Goal: Information Seeking & Learning: Learn about a topic

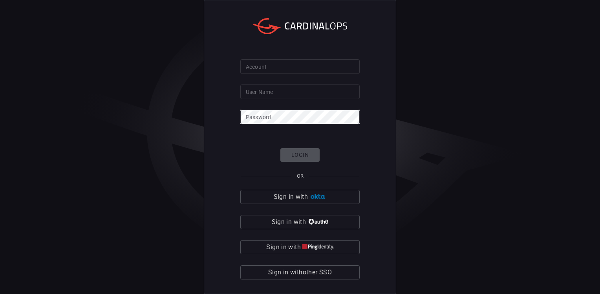
click at [311, 263] on div "Login OR Sign in with Sign in with Sign in with Sign in with other SSO" at bounding box center [299, 213] width 119 height 131
click at [309, 270] on span "Sign in with other SSO" at bounding box center [300, 272] width 64 height 11
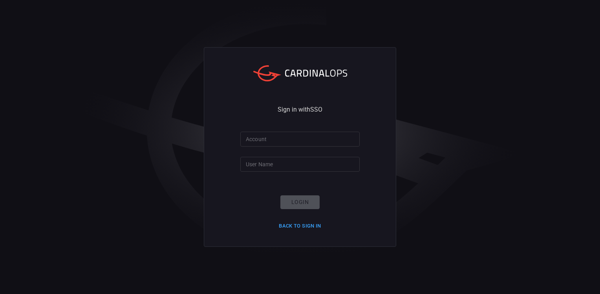
click at [295, 137] on input "Account" at bounding box center [299, 138] width 119 height 15
type input "smbc"
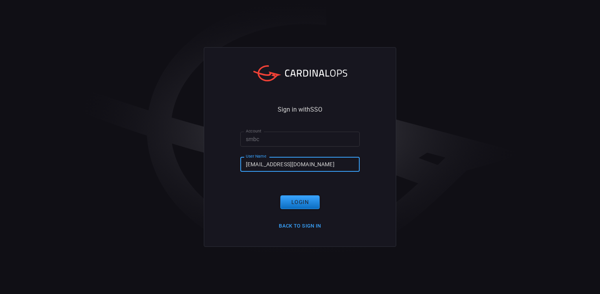
type input "[EMAIL_ADDRESS][DOMAIN_NAME]"
click button "Login" at bounding box center [299, 202] width 39 height 14
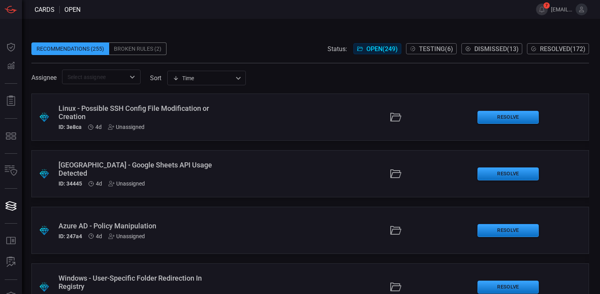
click at [543, 49] on span "Resolved ( 172 )" at bounding box center [563, 48] width 46 height 7
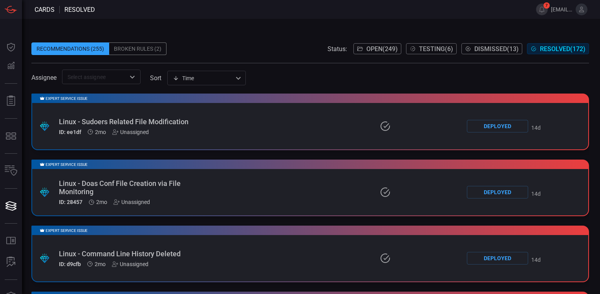
click at [136, 46] on div "Broken Rules (2)" at bounding box center [137, 48] width 57 height 13
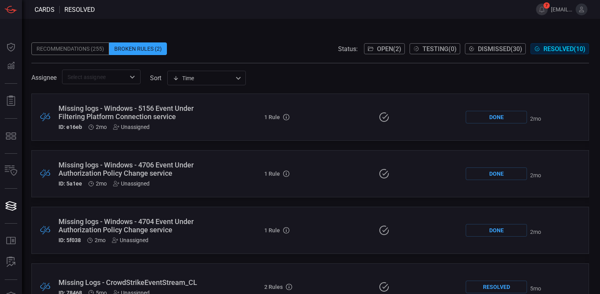
click at [82, 48] on div "Recommendations (255)" at bounding box center [70, 48] width 78 height 13
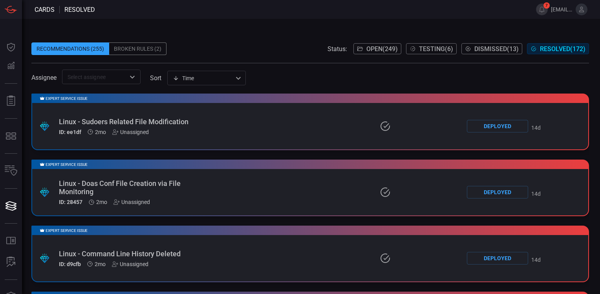
click at [424, 51] on span "Testing ( 6 )" at bounding box center [436, 48] width 34 height 7
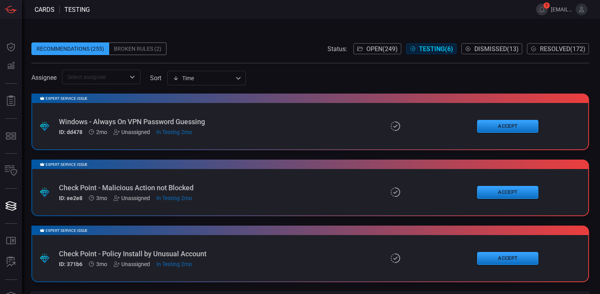
click at [201, 121] on div "Windows - Always On VPN Password Guessing" at bounding box center [139, 121] width 161 height 8
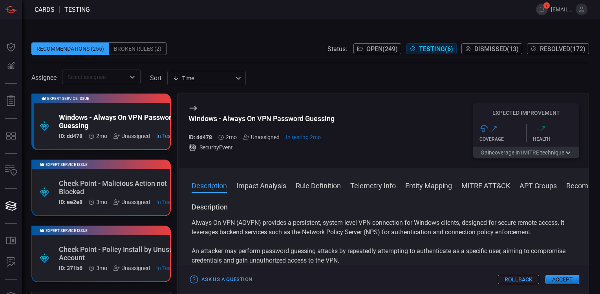
click at [281, 181] on button "Impact Analysis" at bounding box center [261, 184] width 50 height 9
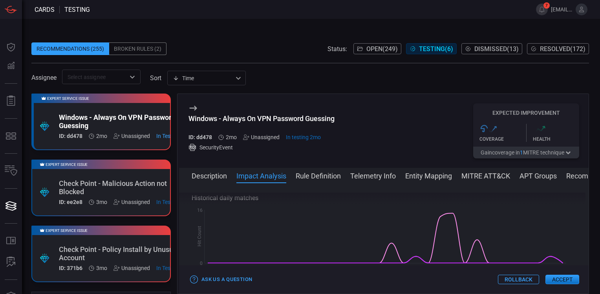
scroll to position [157, 0]
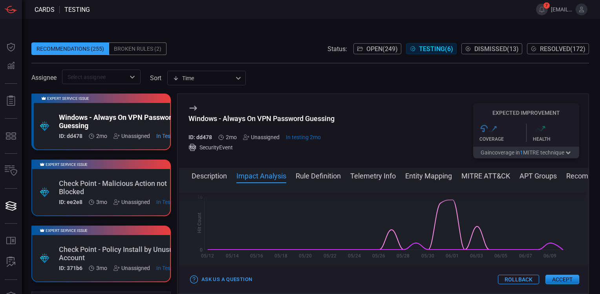
click at [92, 187] on div "Check Point - Malicious Action not Blocked" at bounding box center [125, 187] width 133 height 16
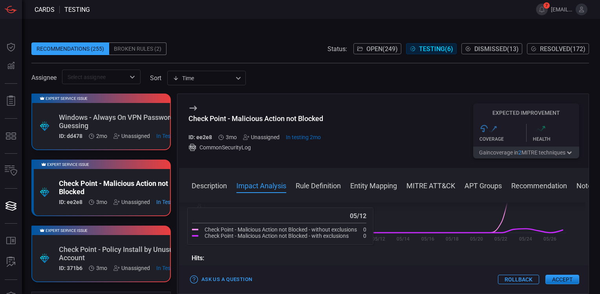
scroll to position [196, 0]
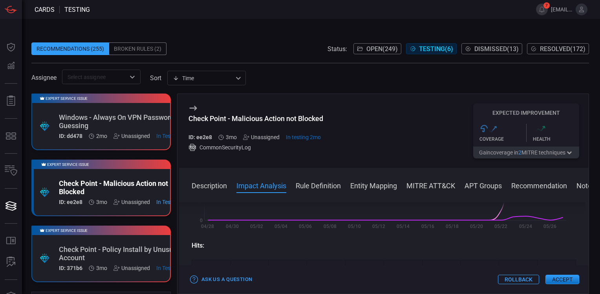
click at [106, 247] on div "Check Point - Policy Install by Unusual Account" at bounding box center [125, 253] width 133 height 16
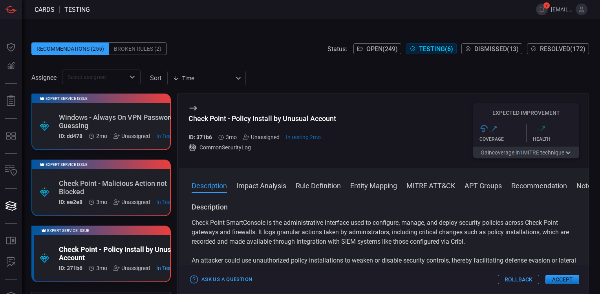
click at [272, 185] on button "Impact Analysis" at bounding box center [261, 184] width 50 height 9
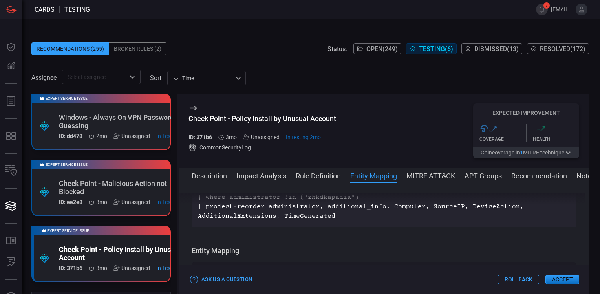
scroll to position [356, 0]
